Goal: Find specific page/section: Find specific page/section

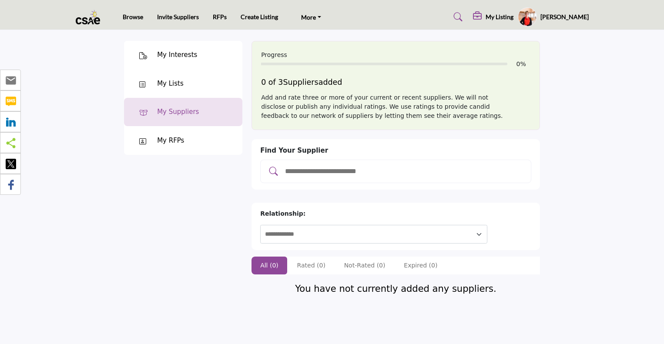
click at [220, 21] on li "RFPs" at bounding box center [220, 17] width 14 height 10
click at [217, 18] on link "RFPs" at bounding box center [220, 16] width 14 height 7
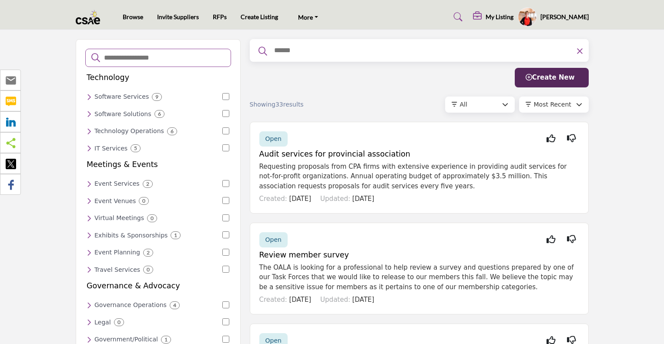
click at [111, 181] on h6 "Event Services" at bounding box center [116, 183] width 45 height 7
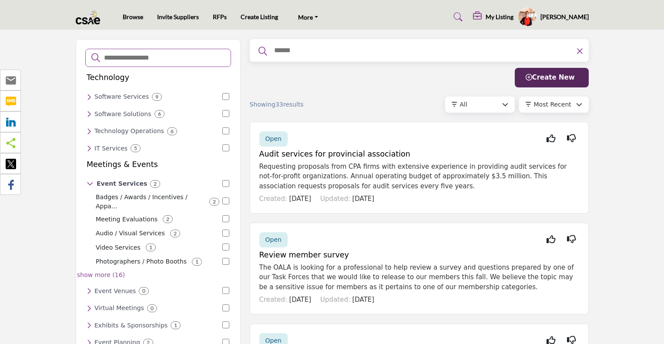
click at [111, 181] on h6 "Event Services" at bounding box center [122, 183] width 50 height 7
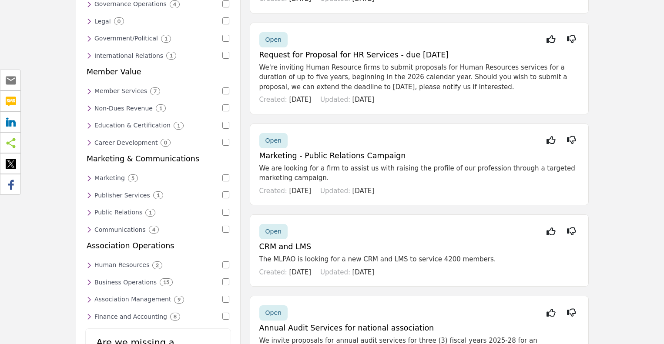
scroll to position [602, 0]
